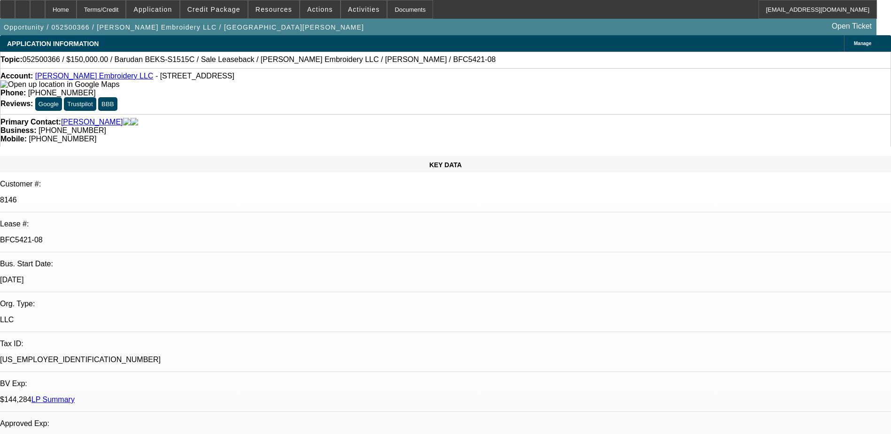
select select "0"
select select "2"
select select "0"
select select "2"
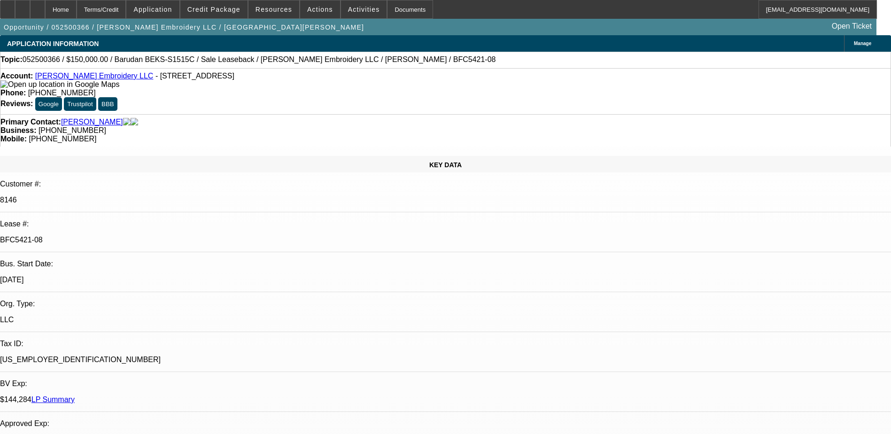
select select "0"
select select "2"
select select "0"
select select "2"
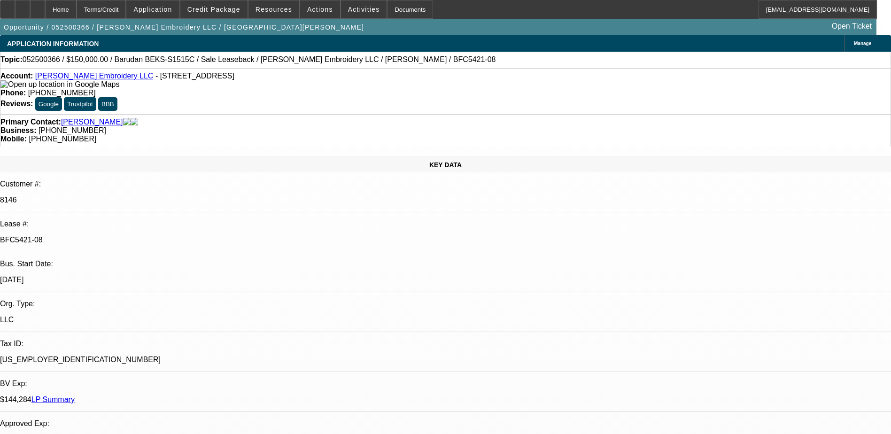
select select "0"
select select "2"
select select "0"
select select "2"
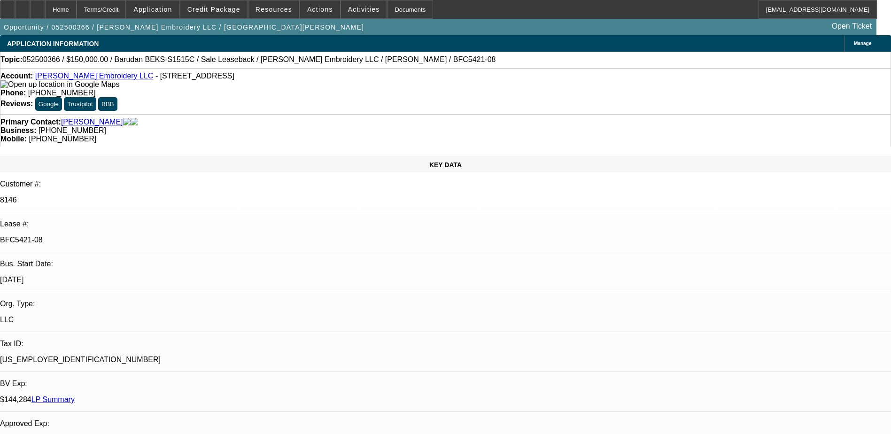
select select "0"
select select "2"
select select "0"
select select "2"
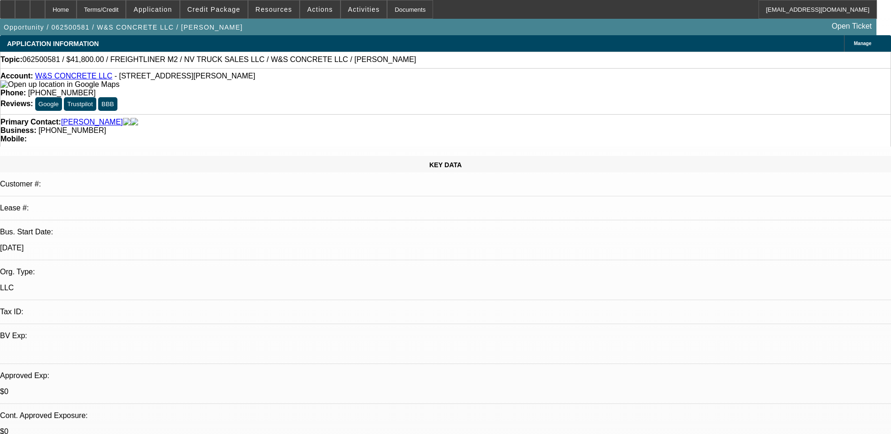
select select "0"
select select "2"
select select "0.1"
select select "1"
select select "2"
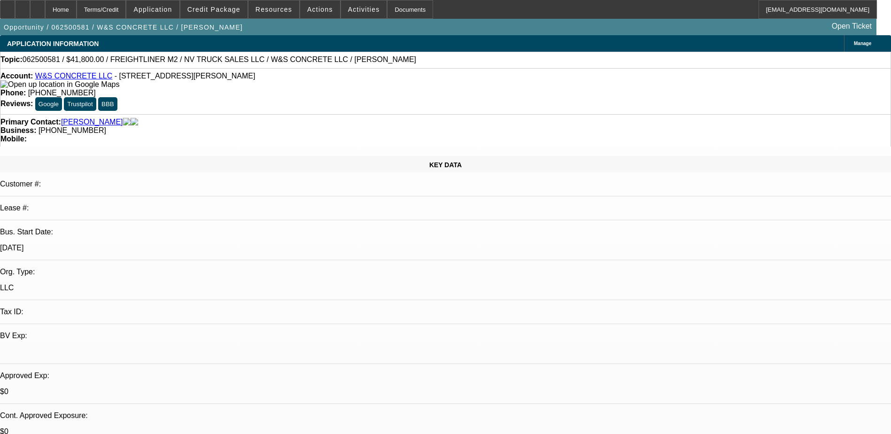
select select "4"
click at [205, 13] on span "Credit Package" at bounding box center [213, 10] width 53 height 8
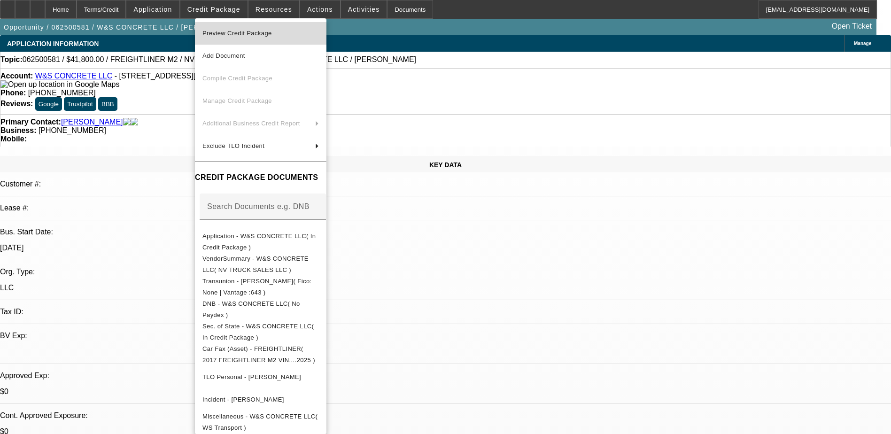
click at [231, 35] on span "Preview Credit Package" at bounding box center [236, 33] width 69 height 7
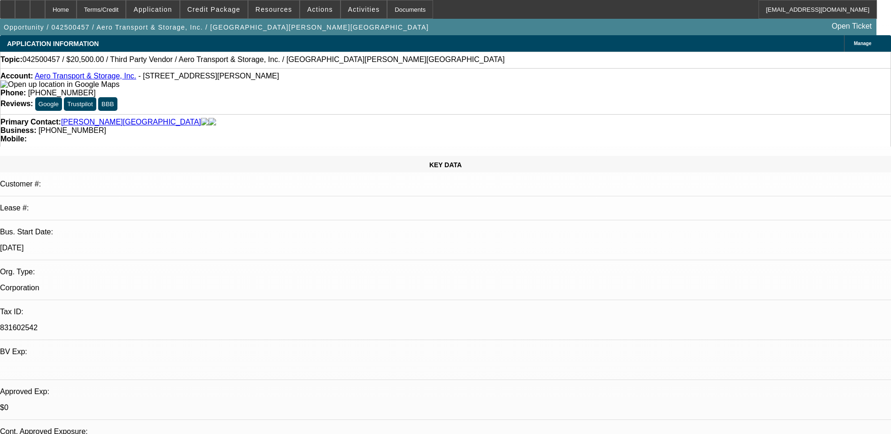
select select "0"
select select "2"
select select "0"
select select "6"
select select "0"
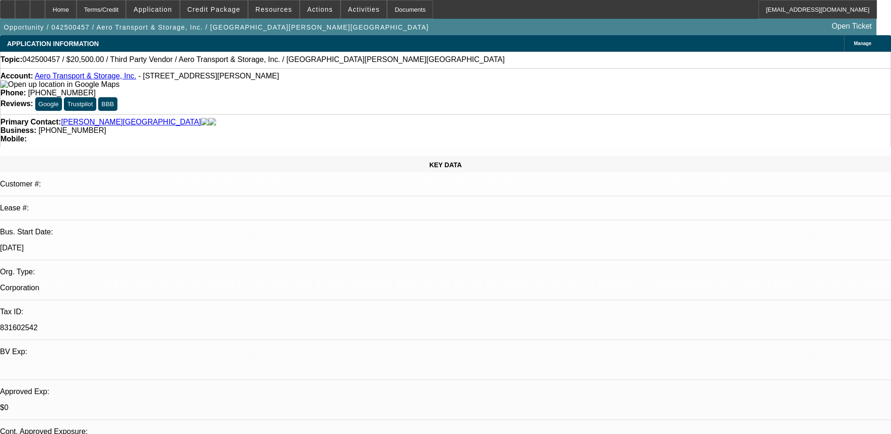
select select "2"
select select "0"
select select "6"
select select "0.15"
select select "2"
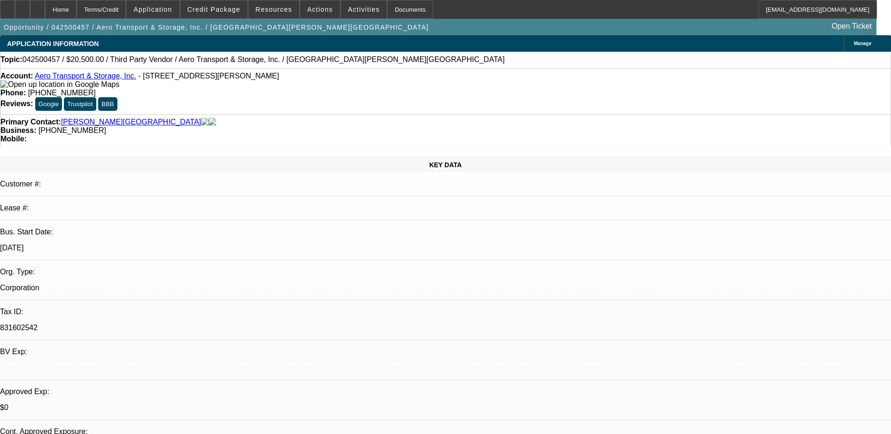
select select "2"
select select "0"
select select "6"
select select "0.15"
select select "2"
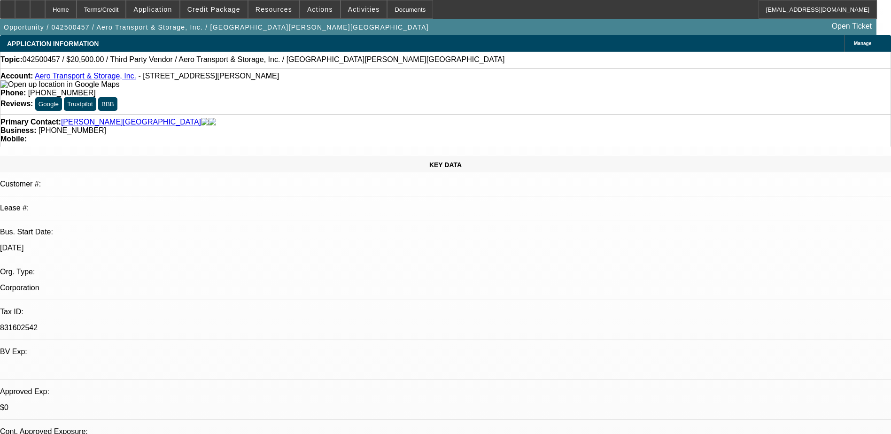
select select "2"
select select "0.1"
select select "4"
